Goal: Book appointment/travel/reservation

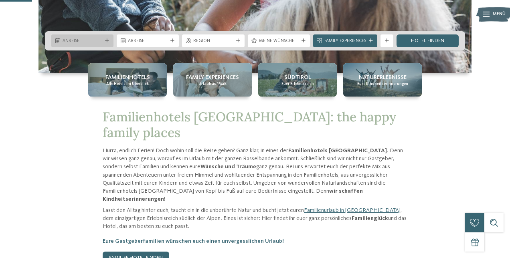
scroll to position [169, 0]
click at [80, 41] on span "Anreise" at bounding box center [83, 41] width 40 height 6
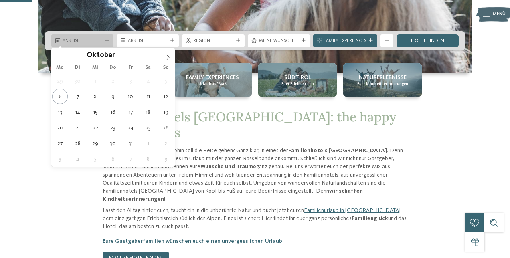
scroll to position [0, 0]
click at [167, 59] on icon at bounding box center [168, 58] width 6 height 6
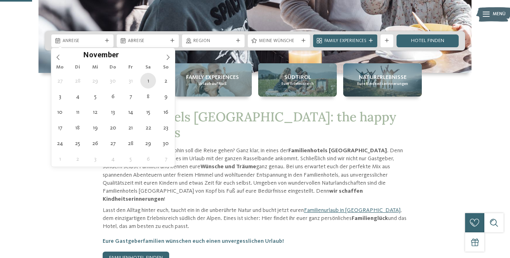
type div "01.11.2025"
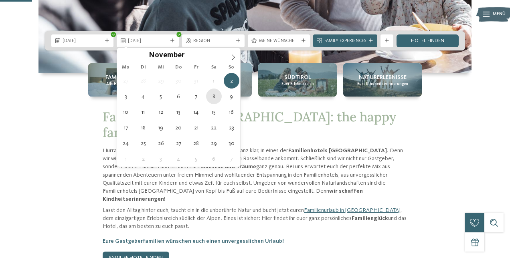
type div "08.11.2025"
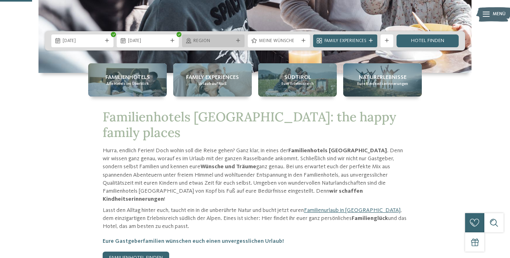
click at [213, 43] on span "Region" at bounding box center [213, 41] width 40 height 6
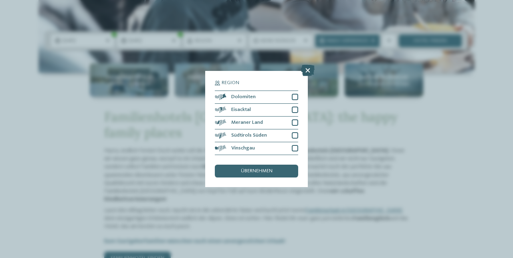
click at [307, 65] on icon at bounding box center [308, 70] width 14 height 11
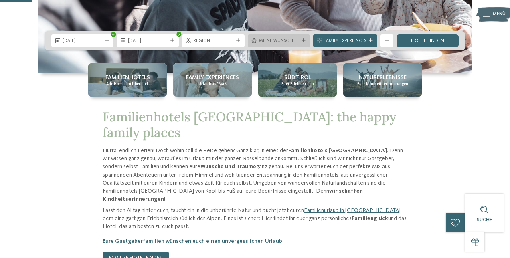
click at [290, 38] on div "Meine Wünsche" at bounding box center [278, 40] width 43 height 7
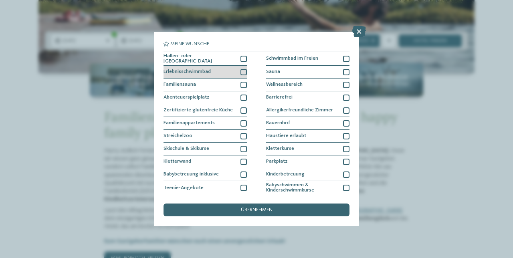
click at [207, 73] on span "Erlebnisschwimmbad" at bounding box center [187, 71] width 47 height 5
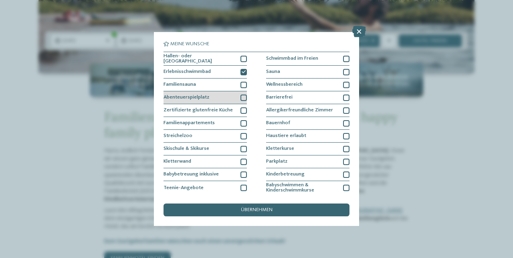
click at [209, 99] on span "Abenteuerspielplatz" at bounding box center [187, 97] width 46 height 5
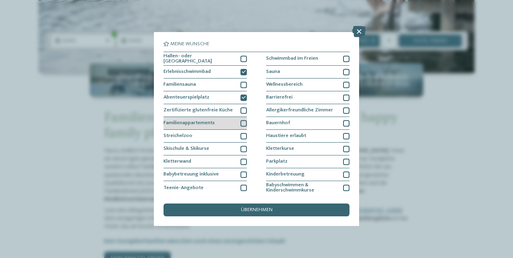
click at [212, 125] on span "Familienappartements" at bounding box center [189, 123] width 51 height 5
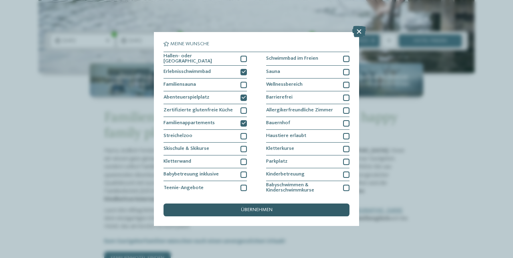
click at [219, 204] on div "übernehmen" at bounding box center [257, 210] width 186 height 13
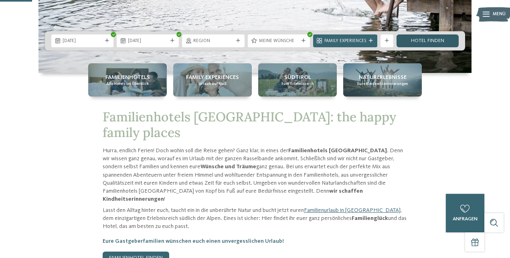
click at [420, 40] on link "Hotel finden" at bounding box center [428, 40] width 62 height 13
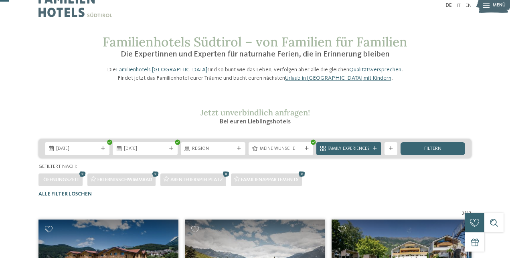
scroll to position [10, 0]
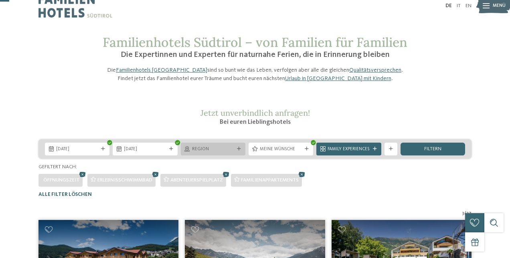
click at [207, 156] on div "Region" at bounding box center [213, 149] width 65 height 13
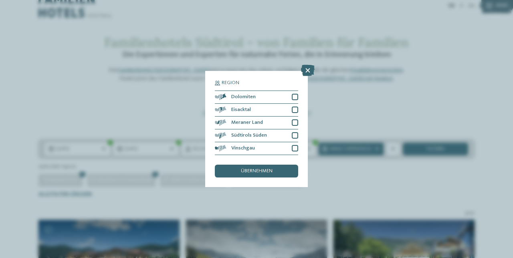
click at [306, 65] on icon at bounding box center [308, 70] width 14 height 11
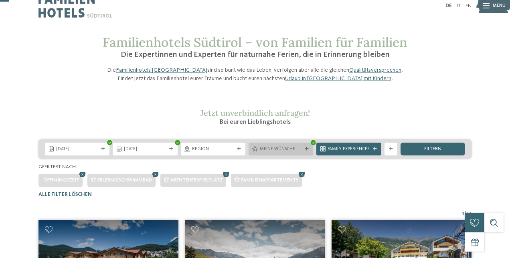
click at [279, 153] on span "Meine Wünsche" at bounding box center [281, 149] width 42 height 6
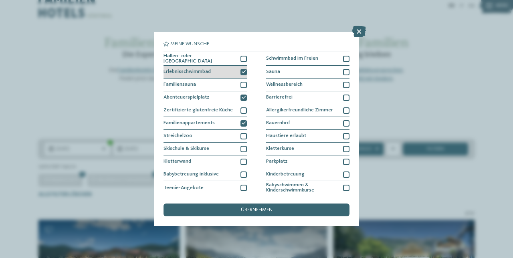
click at [231, 71] on div "Erlebnisschwimmbad" at bounding box center [205, 72] width 83 height 13
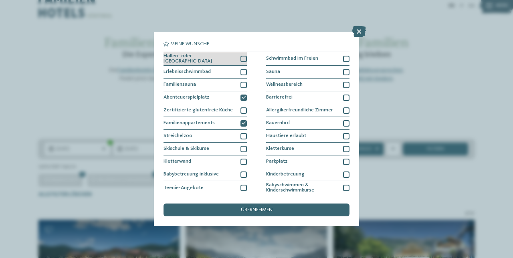
click at [228, 59] on div "Hallen- oder Schleusenbad" at bounding box center [205, 59] width 83 height 14
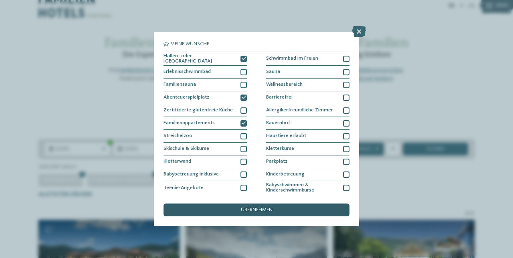
click at [249, 208] on span "übernehmen" at bounding box center [257, 210] width 32 height 5
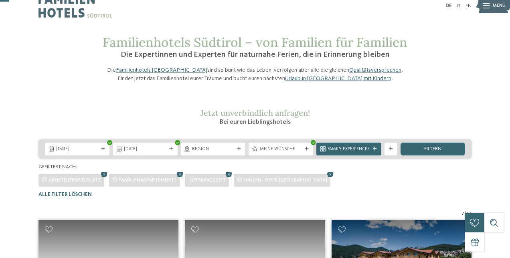
scroll to position [196, 0]
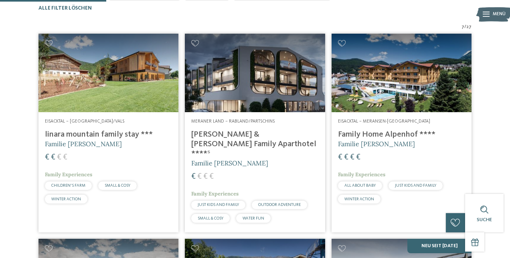
click at [126, 103] on img at bounding box center [108, 73] width 140 height 79
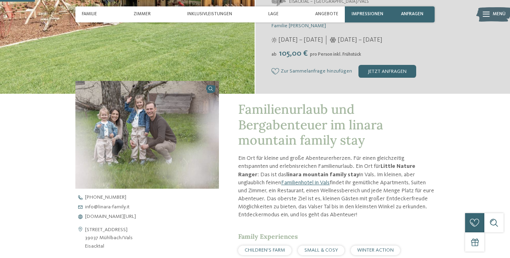
scroll to position [147, 0]
click at [124, 215] on span "www.linara-family.it/de" at bounding box center [110, 216] width 51 height 5
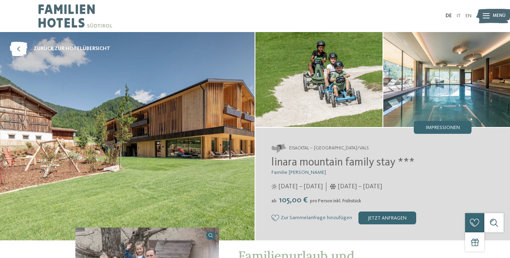
scroll to position [0, 0]
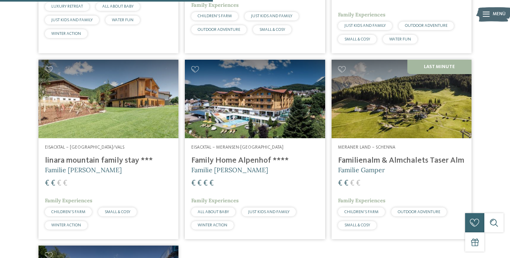
scroll to position [397, 0]
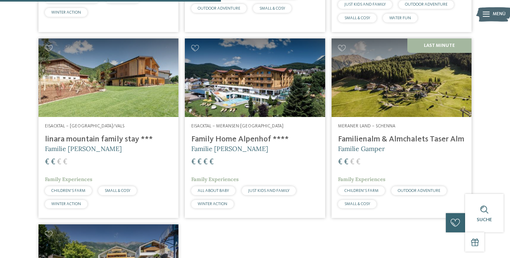
click at [397, 99] on img at bounding box center [402, 77] width 140 height 79
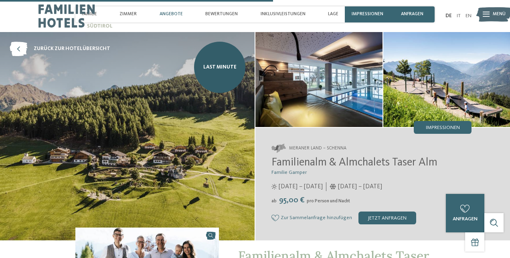
scroll to position [1394, 0]
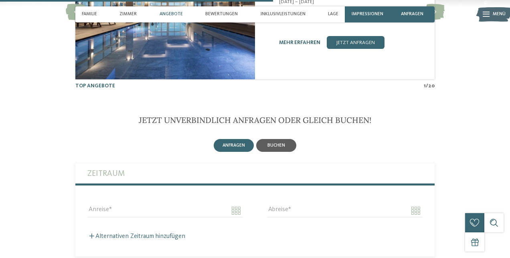
click at [272, 143] on span "buchen" at bounding box center [276, 145] width 18 height 5
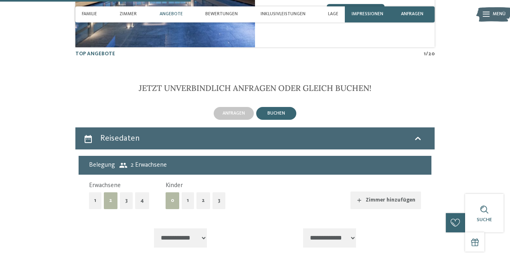
scroll to position [1446, 0]
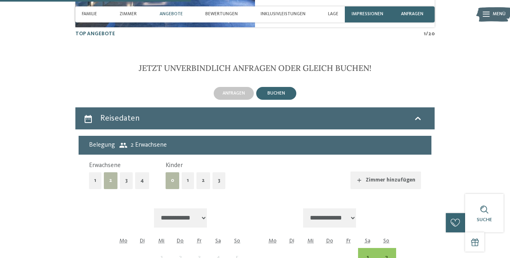
click at [183, 172] on button "1" at bounding box center [188, 180] width 12 height 16
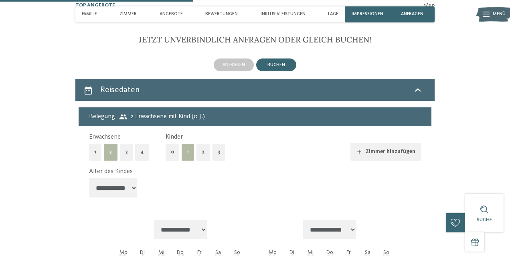
scroll to position [1477, 0]
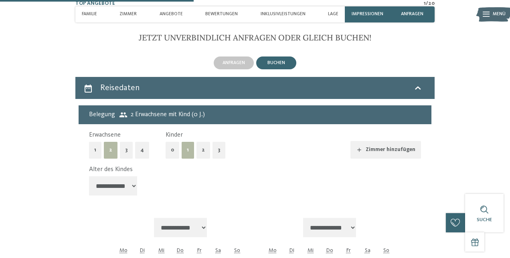
click at [119, 176] on select "**********" at bounding box center [113, 185] width 48 height 19
select select "*"
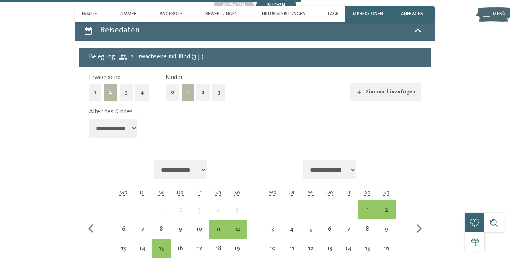
scroll to position [1539, 0]
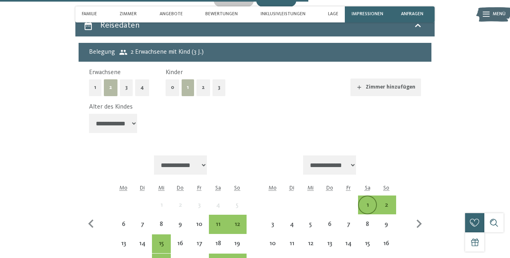
click at [369, 202] on div "1" at bounding box center [367, 210] width 17 height 17
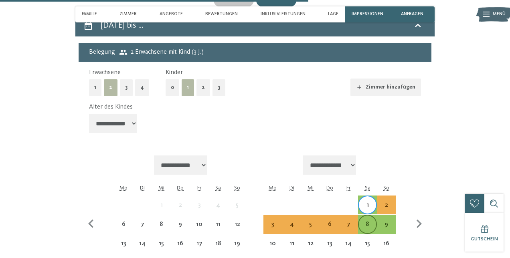
click at [370, 221] on div "8" at bounding box center [367, 229] width 17 height 17
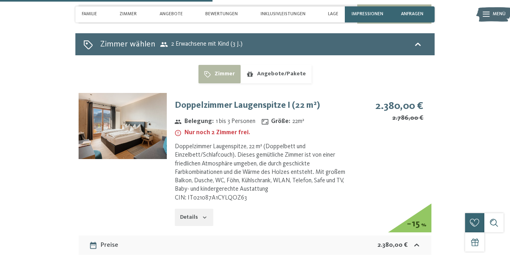
scroll to position [1853, 0]
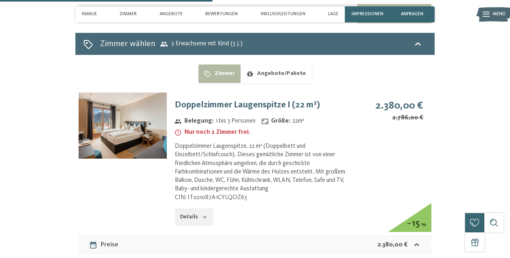
click at [192, 209] on button "Details" at bounding box center [194, 218] width 38 height 18
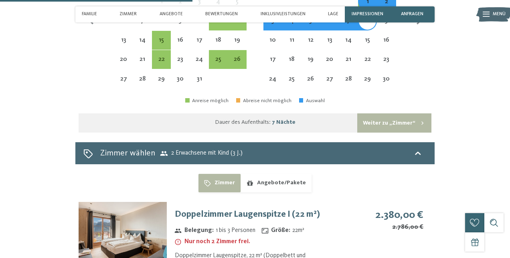
scroll to position [1744, 0]
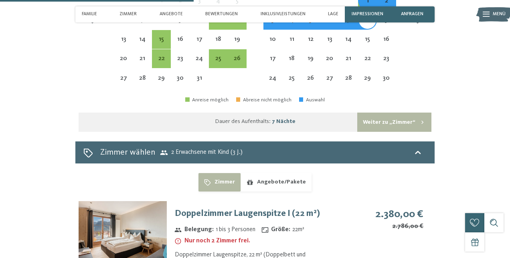
click at [137, 201] on img at bounding box center [123, 234] width 88 height 66
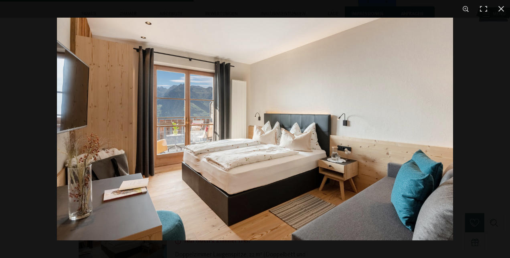
click at [358, 196] on img at bounding box center [255, 129] width 396 height 223
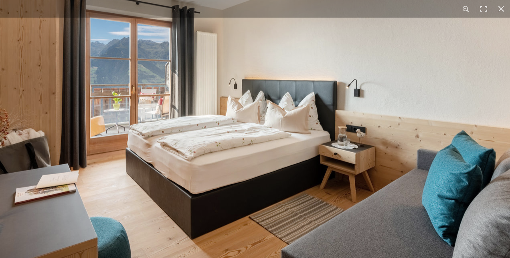
click at [376, 174] on img at bounding box center [229, 101] width 561 height 316
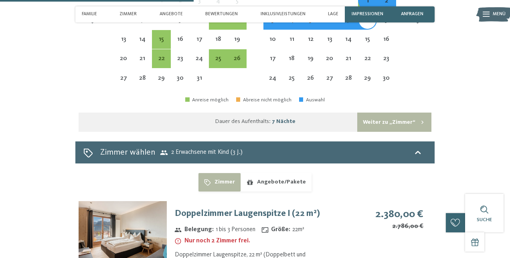
click at [0, 0] on button "button" at bounding box center [0, 0] width 0 height 0
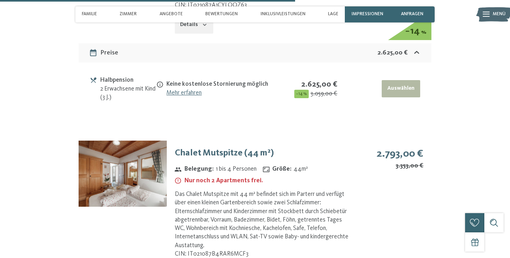
scroll to position [2661, 0]
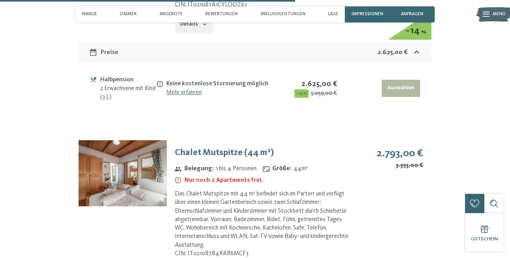
click at [147, 140] on img at bounding box center [123, 173] width 88 height 66
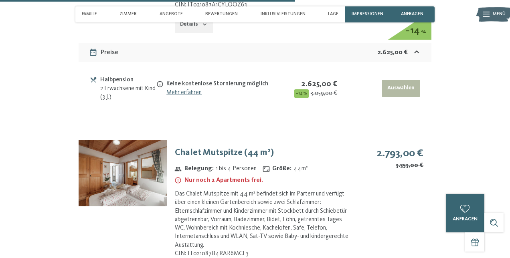
click at [0, 0] on button "button" at bounding box center [0, 0] width 0 height 0
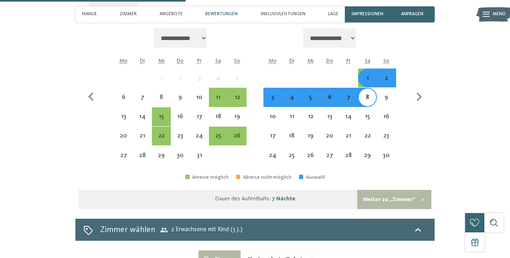
scroll to position [1645, 0]
